Goal: Task Accomplishment & Management: Use online tool/utility

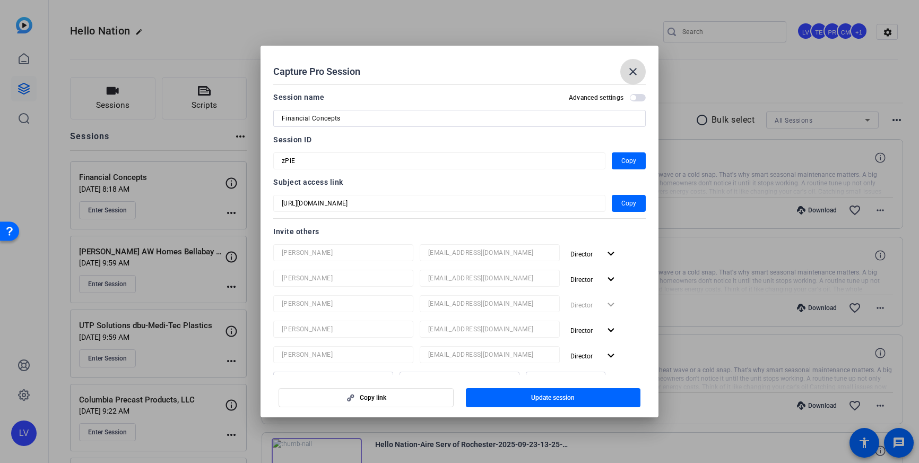
click at [640, 67] on span at bounding box center [632, 71] width 25 height 25
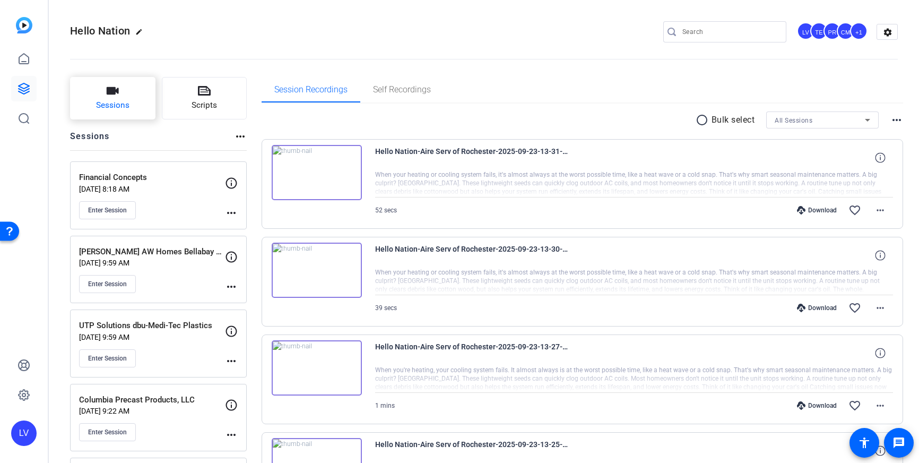
click at [111, 98] on button "Sessions" at bounding box center [112, 98] width 85 height 42
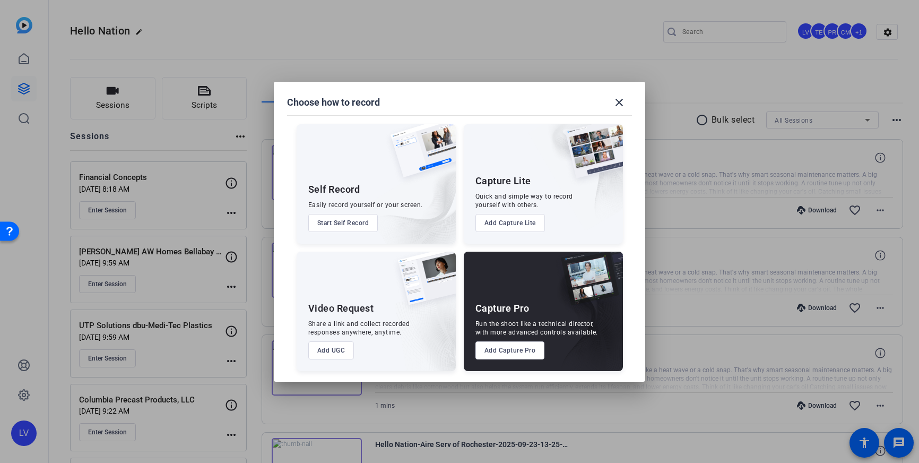
click at [509, 350] on button "Add Capture Pro" at bounding box center [510, 350] width 70 height 18
click at [499, 352] on button "Add Capture Pro" at bounding box center [510, 350] width 70 height 18
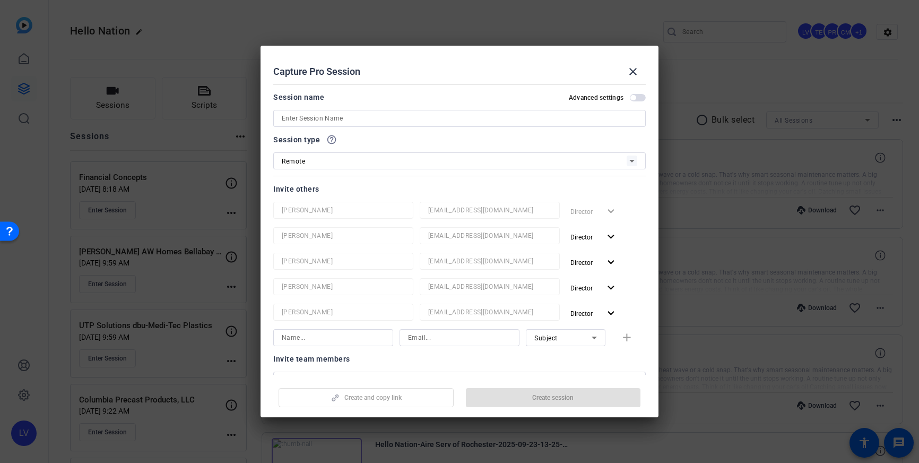
click at [356, 118] on input at bounding box center [459, 118] width 355 height 13
paste input "[PERSON_NAME][GEOGRAPHIC_DATA]"
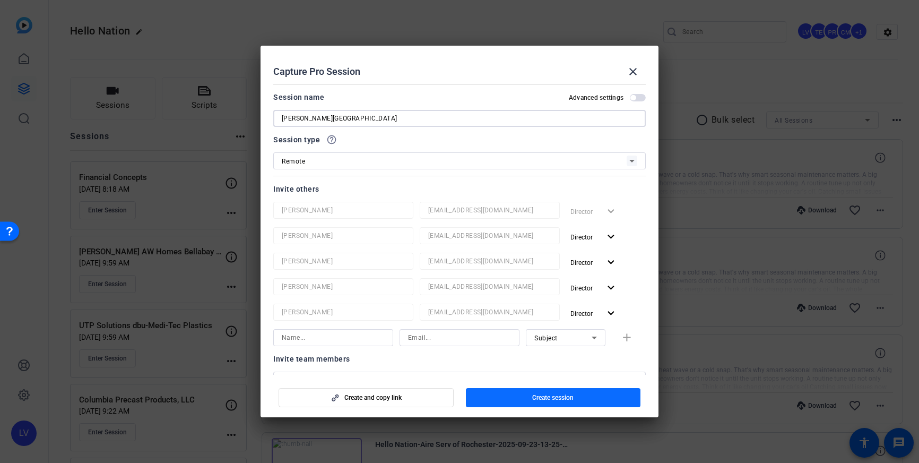
type input "[PERSON_NAME][GEOGRAPHIC_DATA]"
click at [566, 399] on span "Create session" at bounding box center [552, 397] width 41 height 8
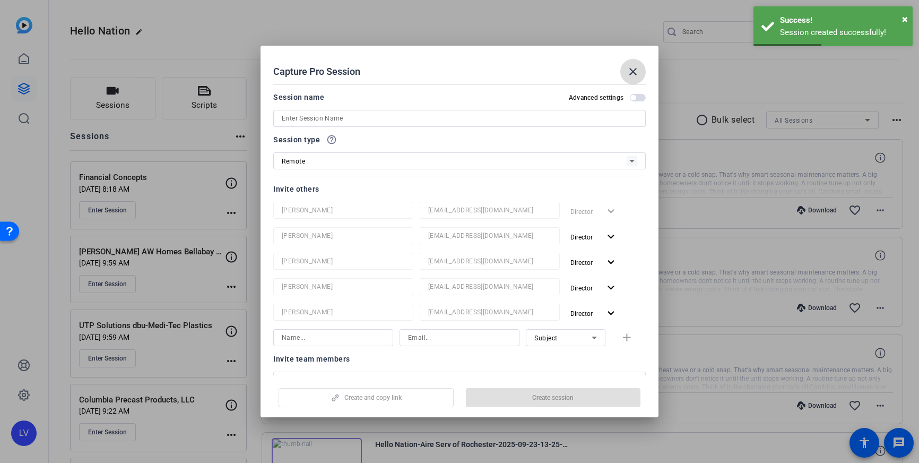
click at [626, 67] on span at bounding box center [632, 71] width 25 height 25
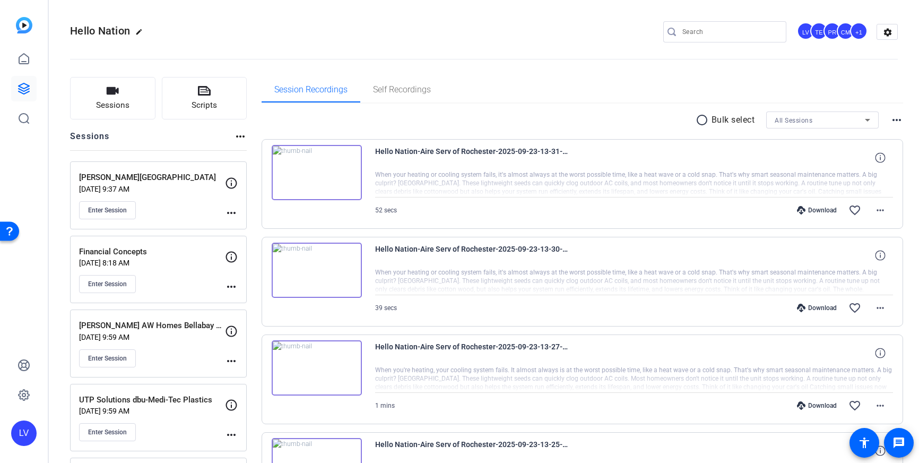
click at [238, 211] on div "[PERSON_NAME][GEOGRAPHIC_DATA] [DATE] 9:37 AM Enter Session more_horiz" at bounding box center [158, 195] width 177 height 68
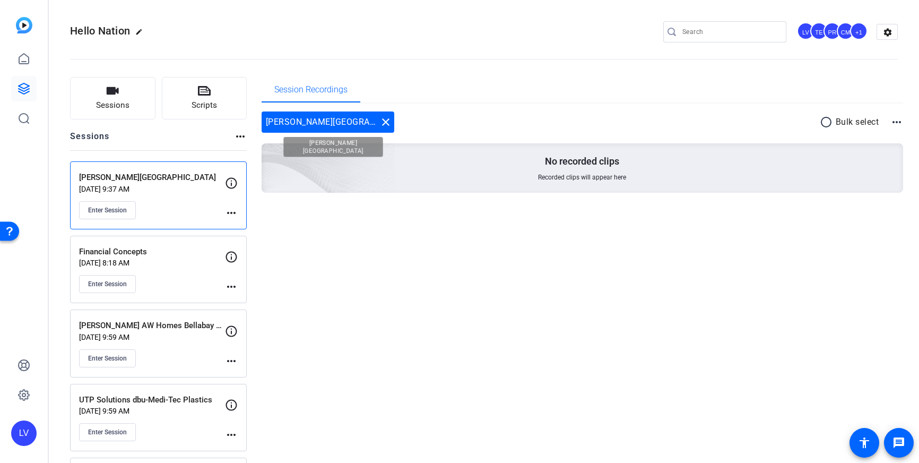
click at [379, 123] on mat-icon "close" at bounding box center [385, 122] width 13 height 13
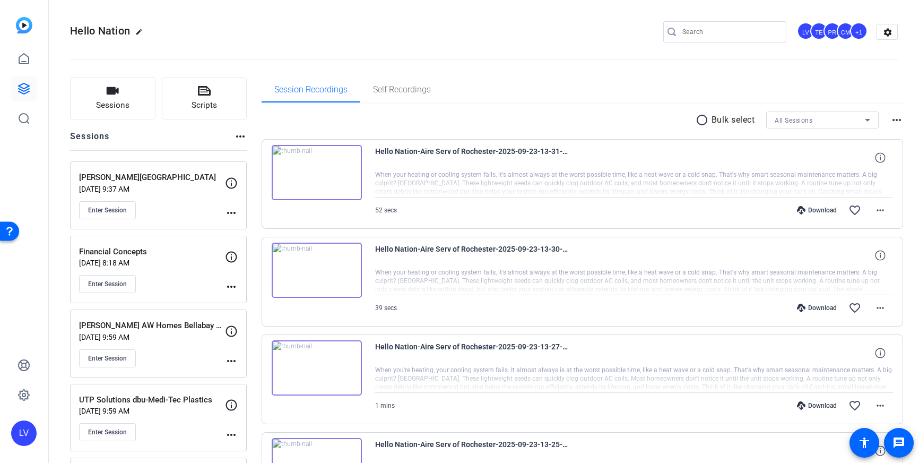
click at [230, 210] on mat-icon "more_horiz" at bounding box center [231, 212] width 13 height 13
click at [262, 227] on span "Edit Session" at bounding box center [257, 228] width 48 height 13
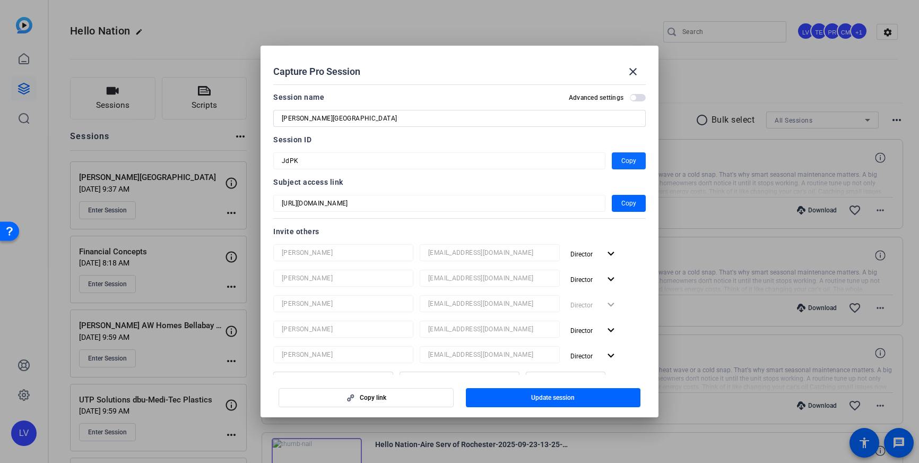
click at [625, 159] on span "Copy" at bounding box center [628, 160] width 15 height 13
